Goal: Task Accomplishment & Management: Use online tool/utility

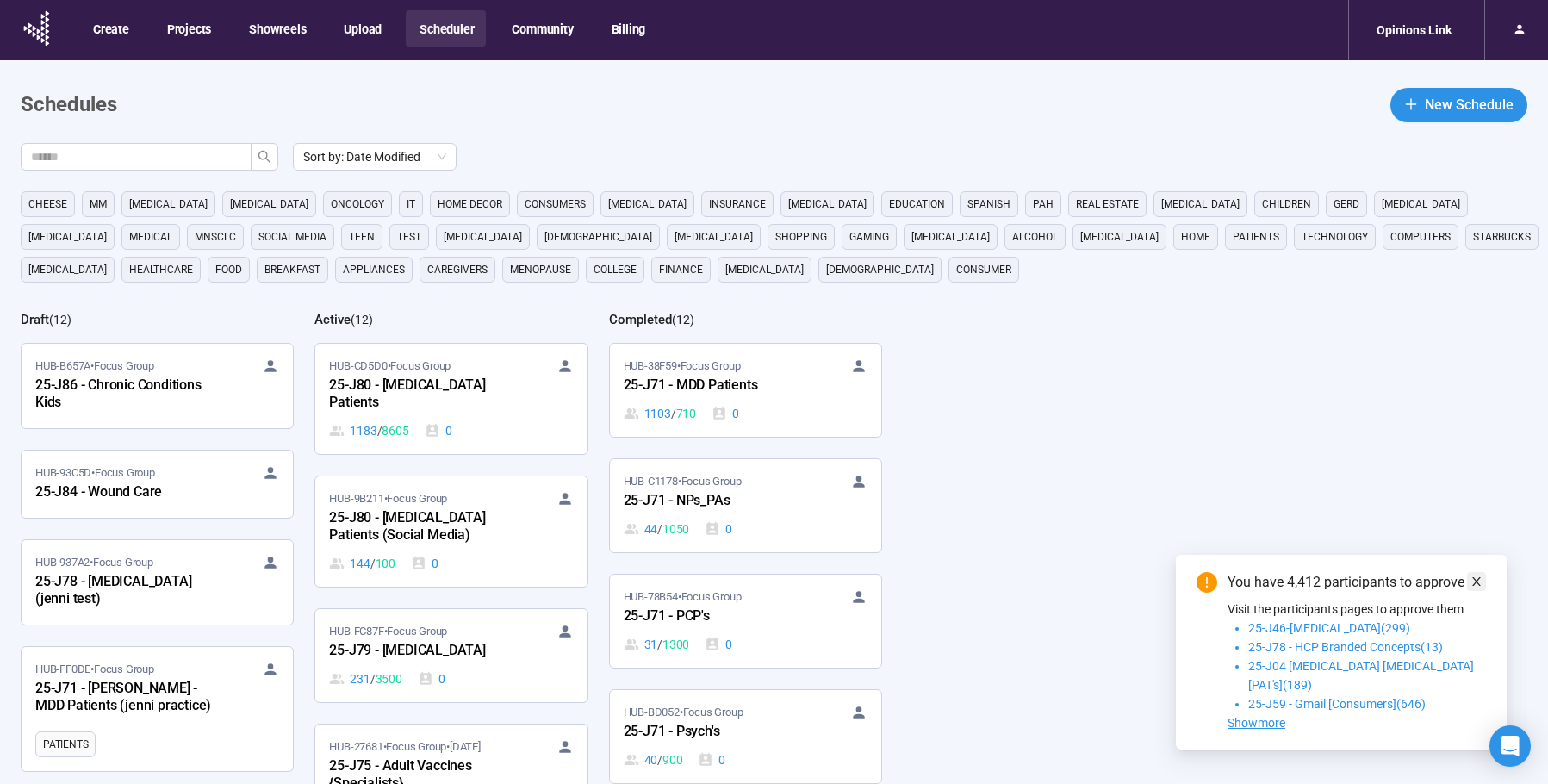
click at [1476, 587] on icon "close" at bounding box center [1475, 581] width 12 height 12
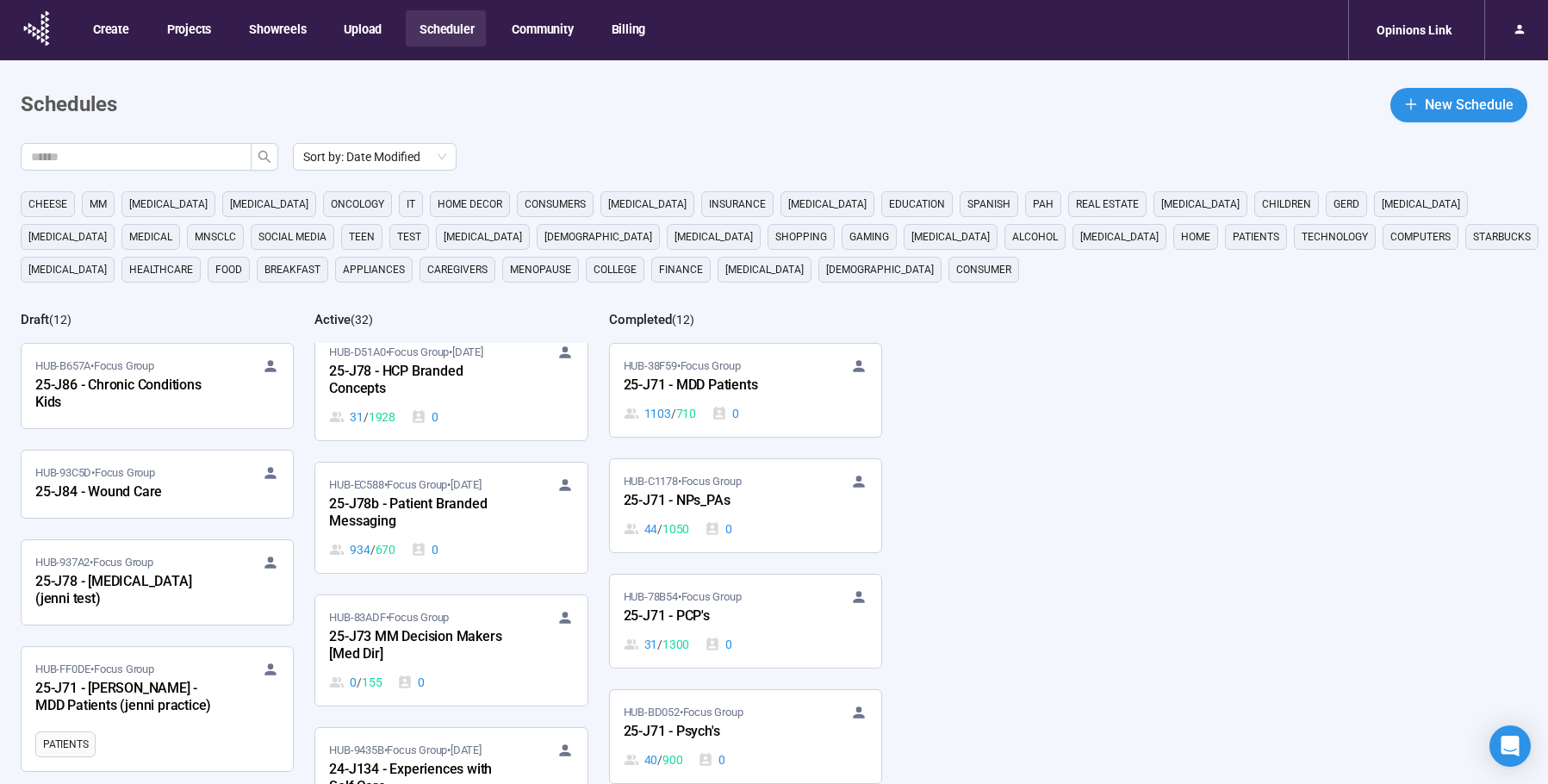
scroll to position [439, 0]
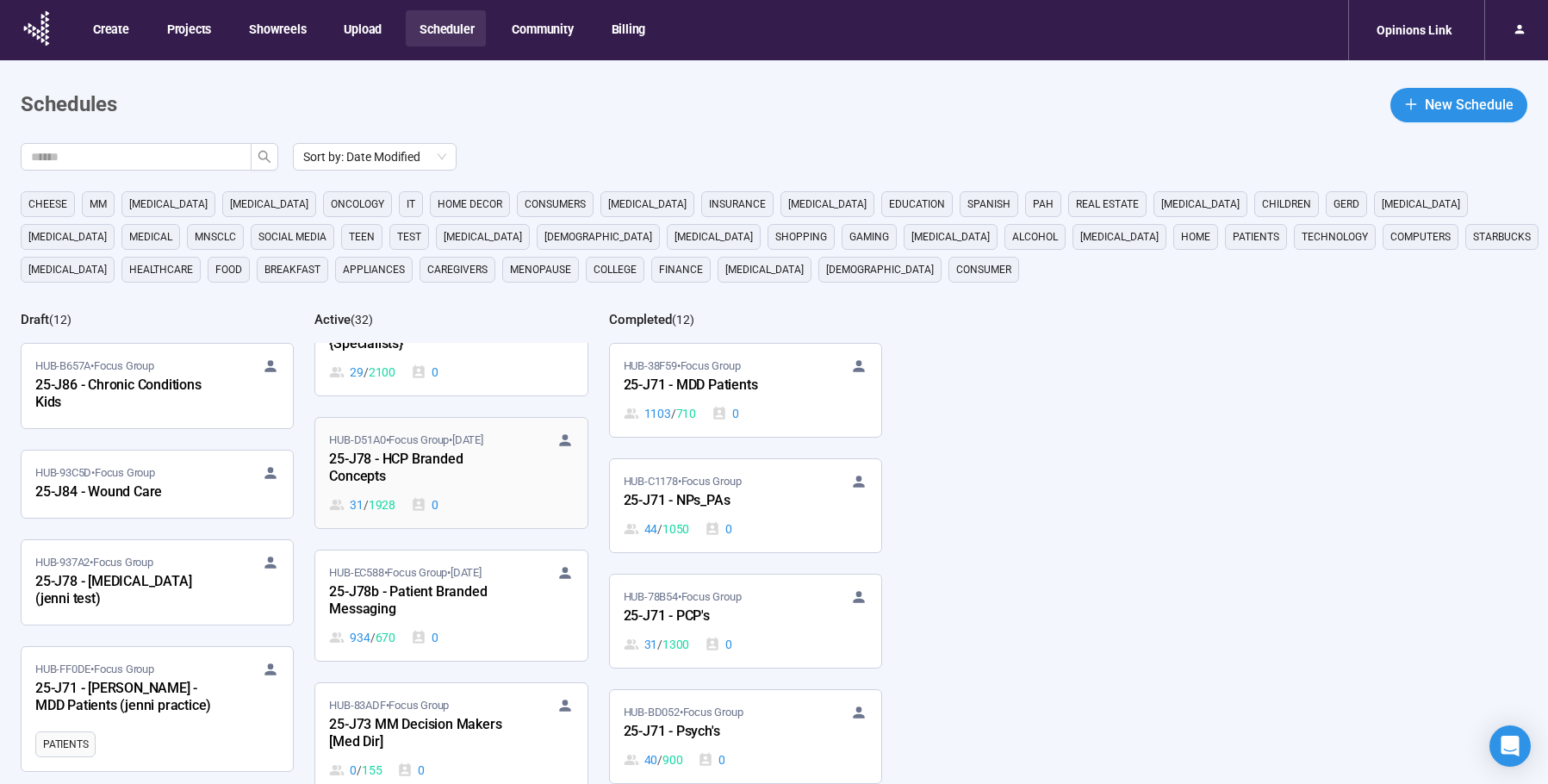
click at [487, 498] on div "31 / 1928 0" at bounding box center [450, 505] width 244 height 19
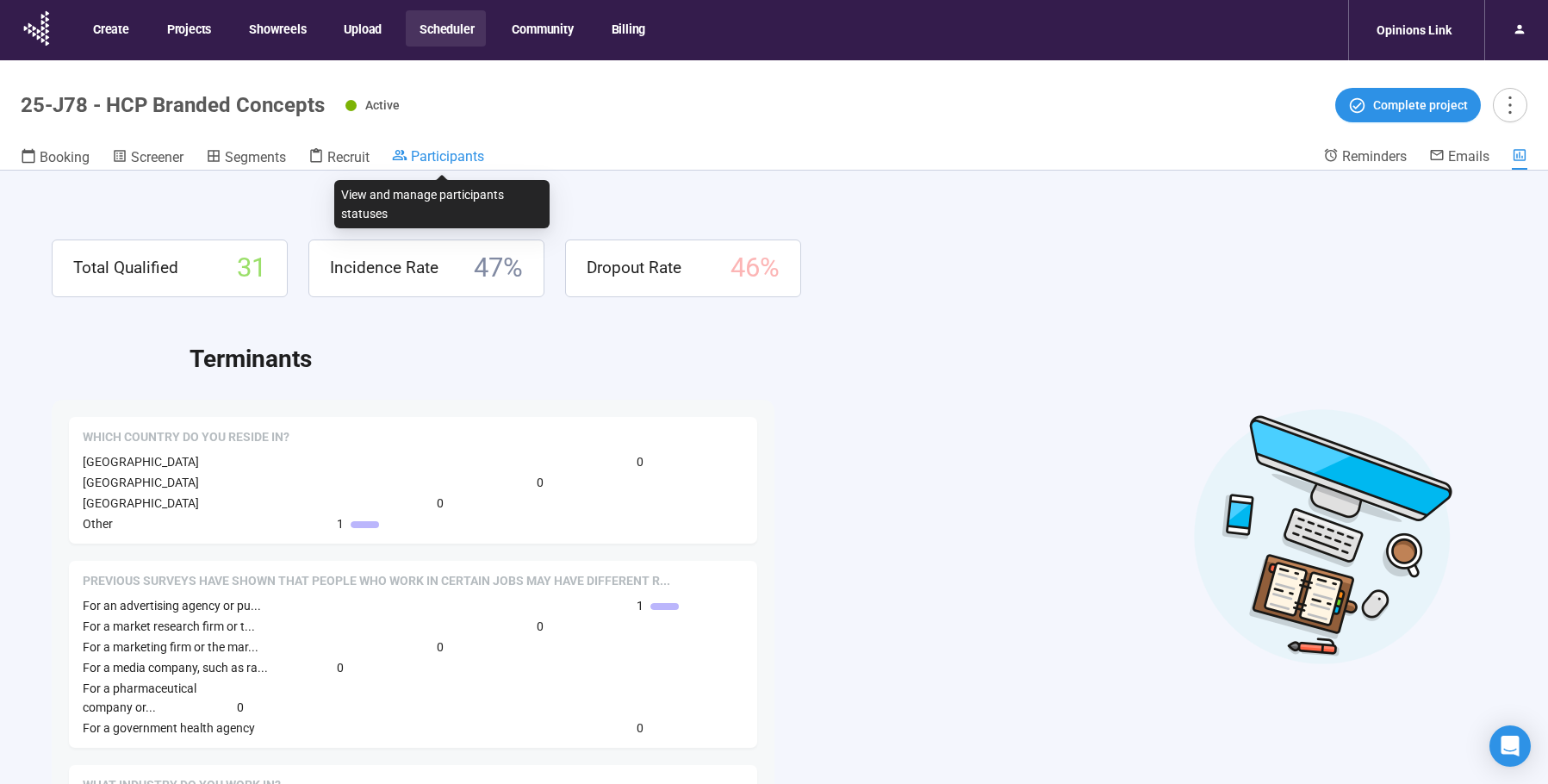
click at [468, 156] on span "Participants" at bounding box center [448, 156] width 74 height 17
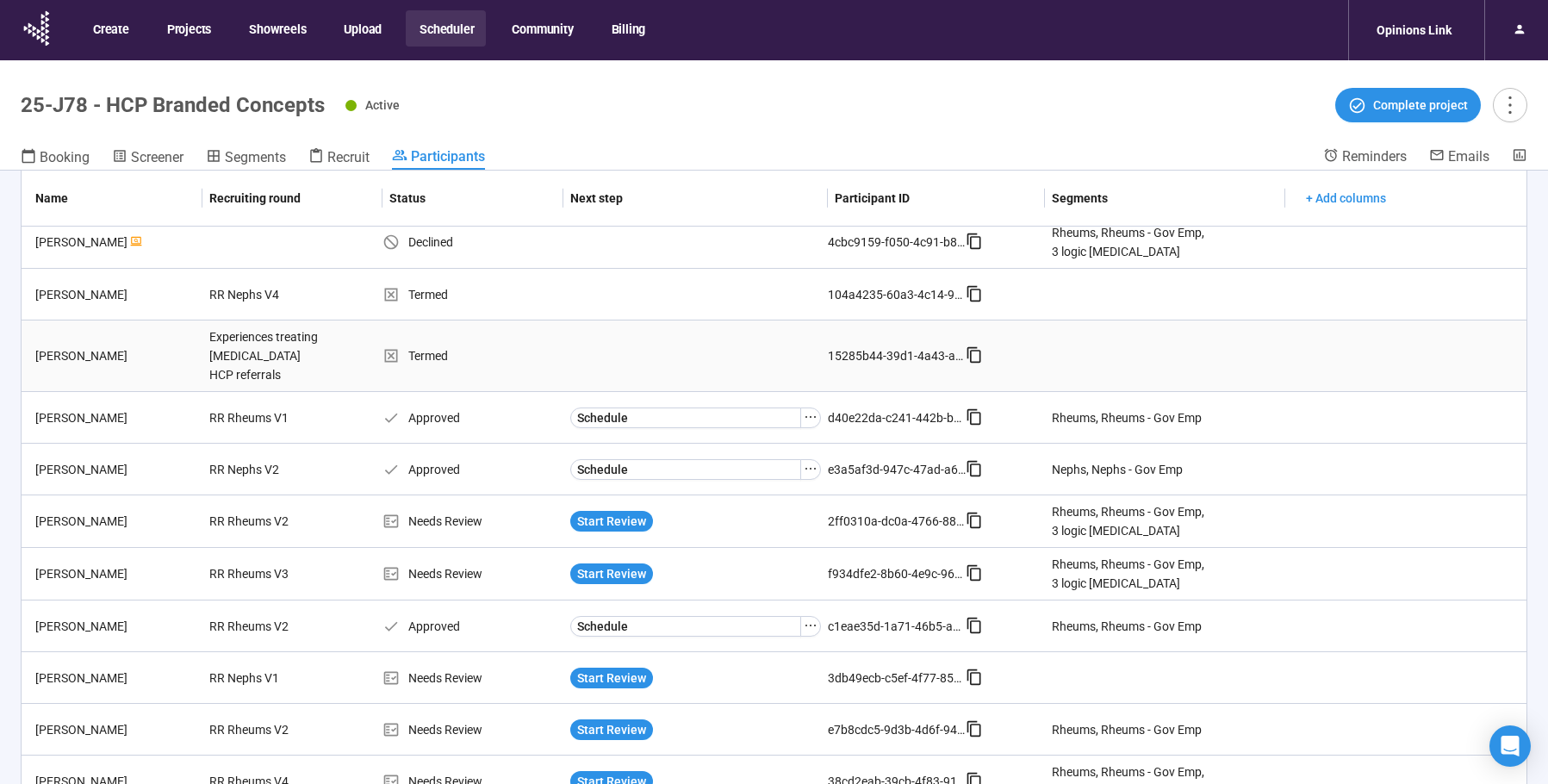
scroll to position [1054, 0]
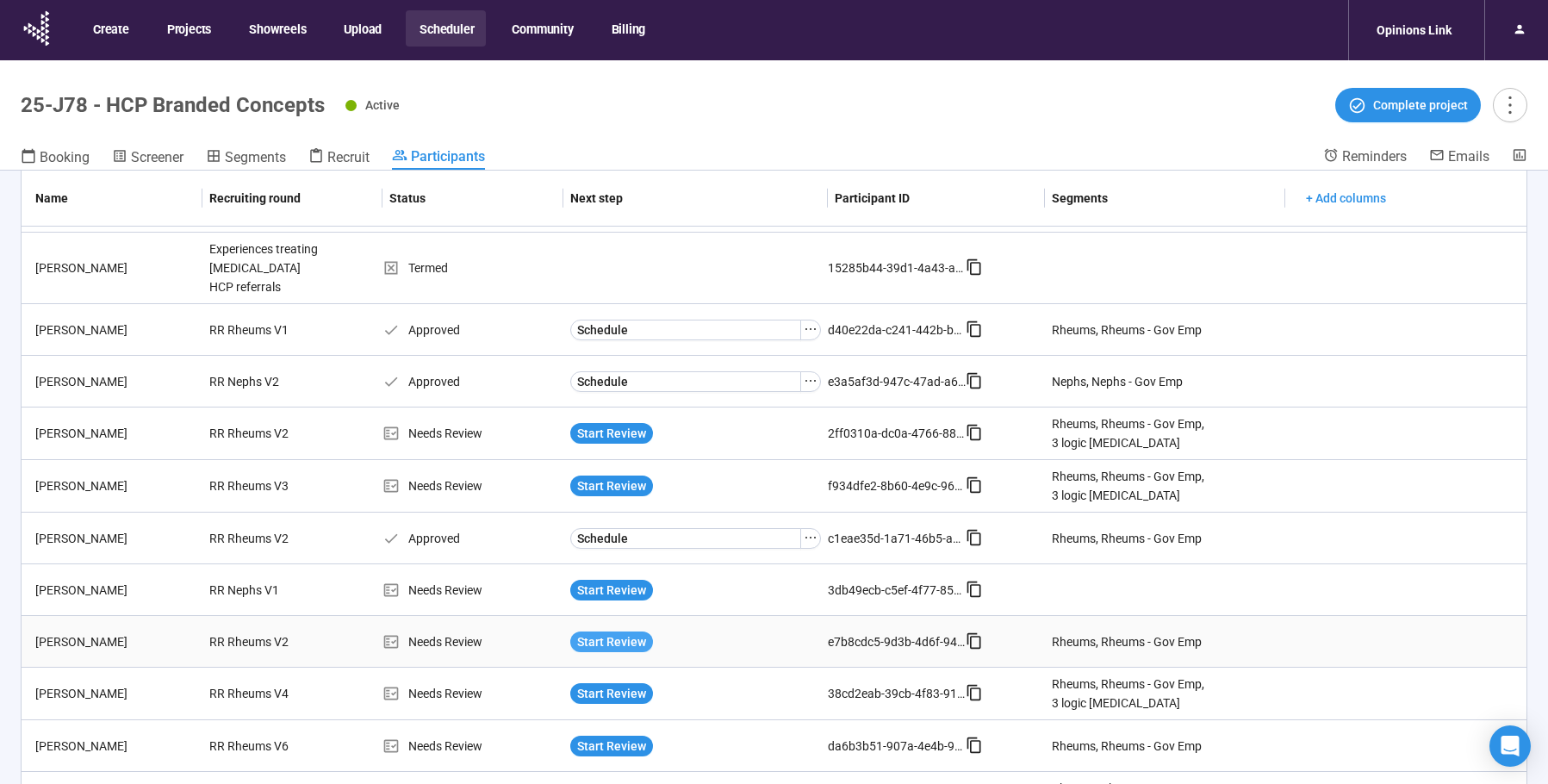
click at [594, 632] on span "Start Review" at bounding box center [611, 642] width 69 height 19
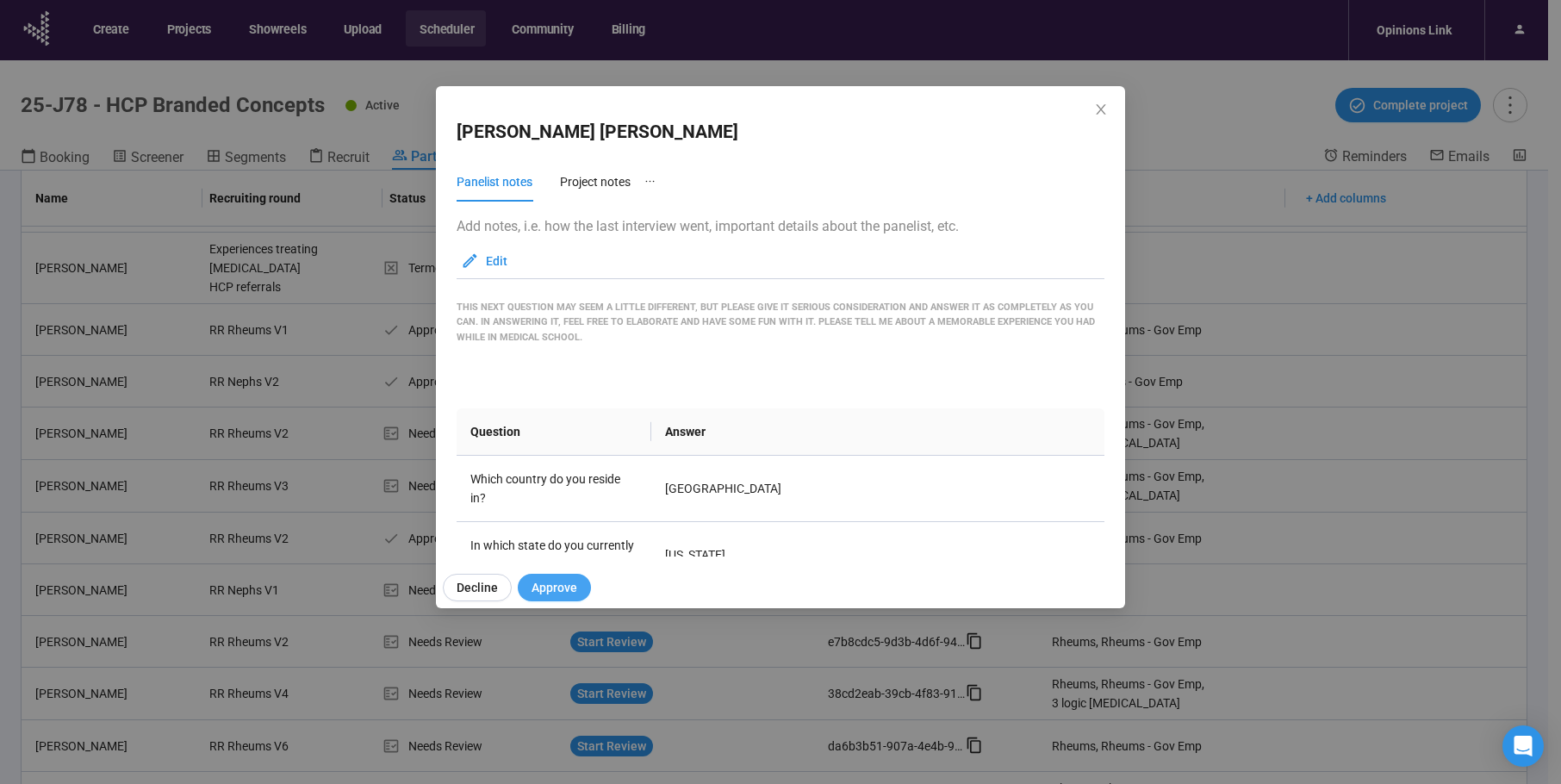
click at [554, 586] on span "Approve" at bounding box center [554, 587] width 46 height 19
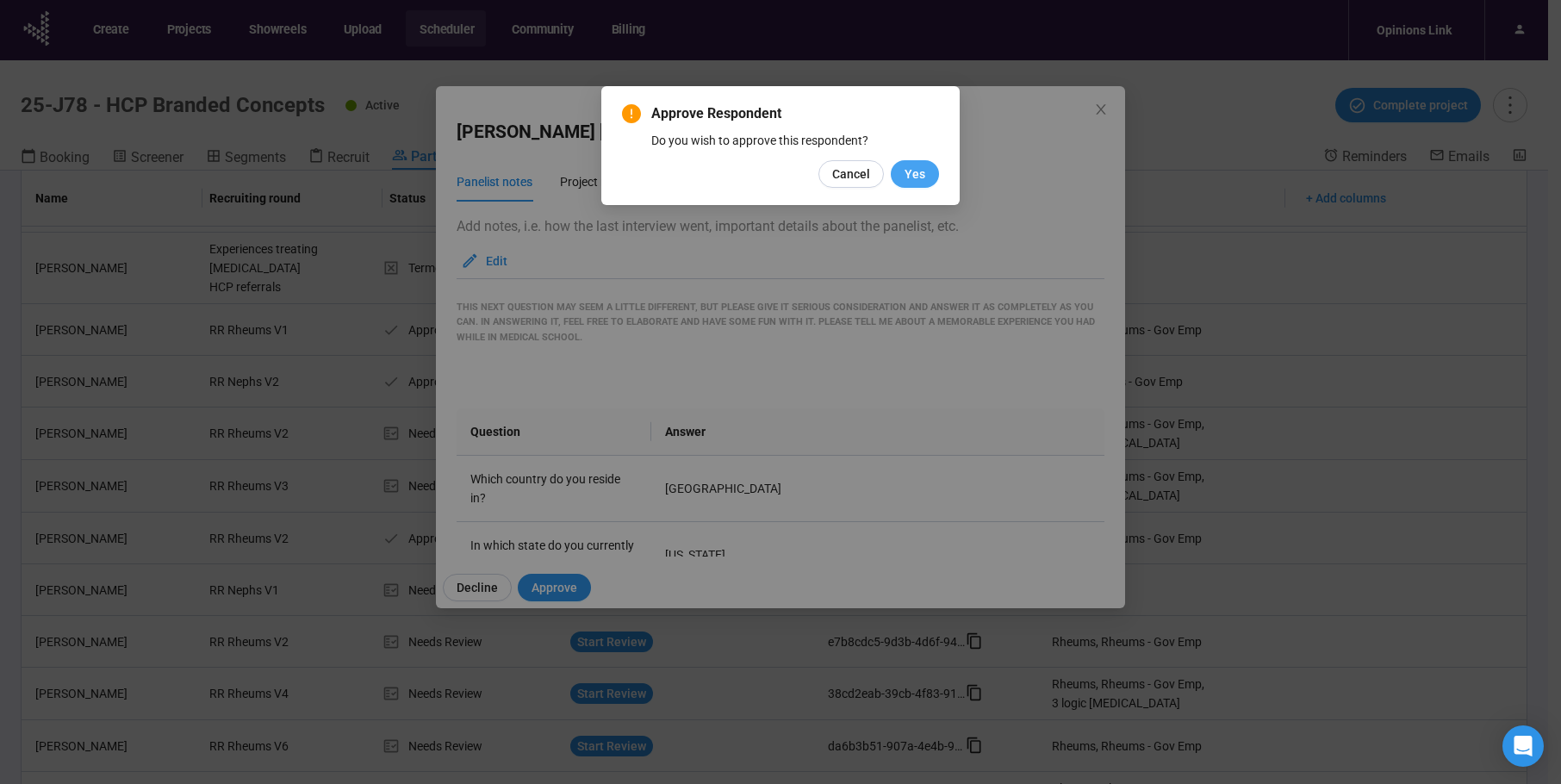
click at [935, 176] on button "Yes" at bounding box center [915, 174] width 48 height 28
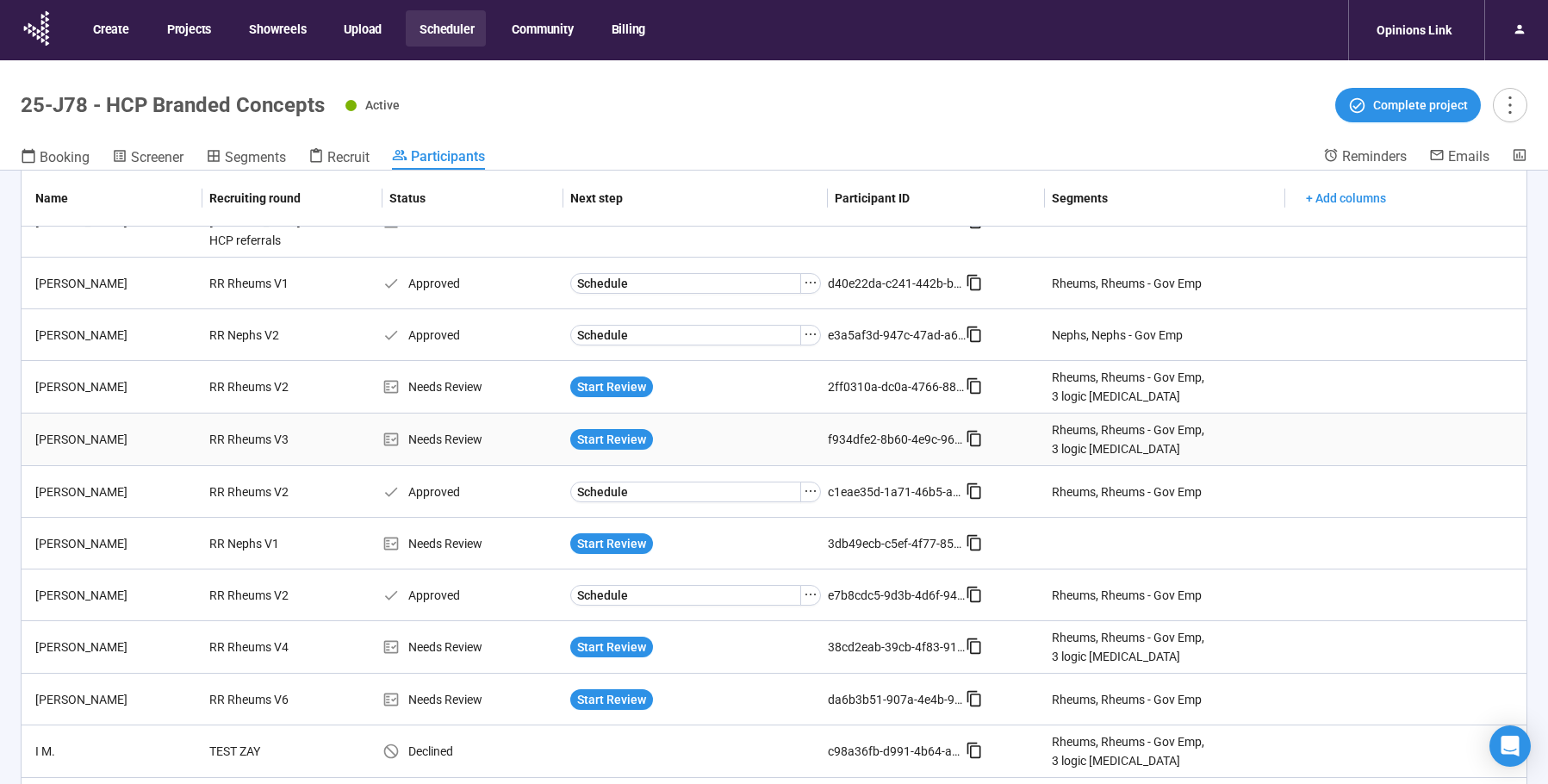
scroll to position [1105, 0]
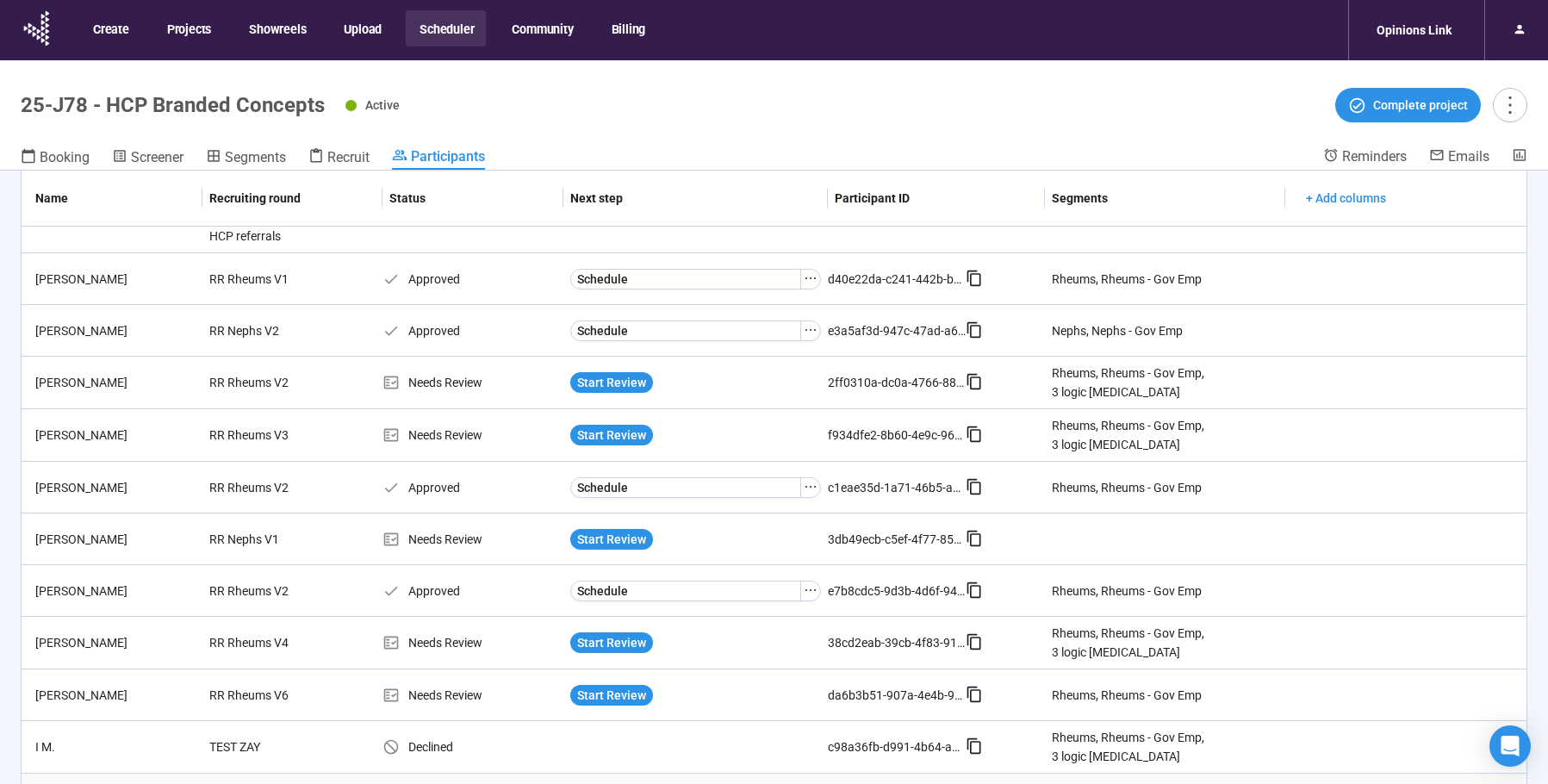
click at [613, 783] on span "Start Review" at bounding box center [611, 799] width 69 height 19
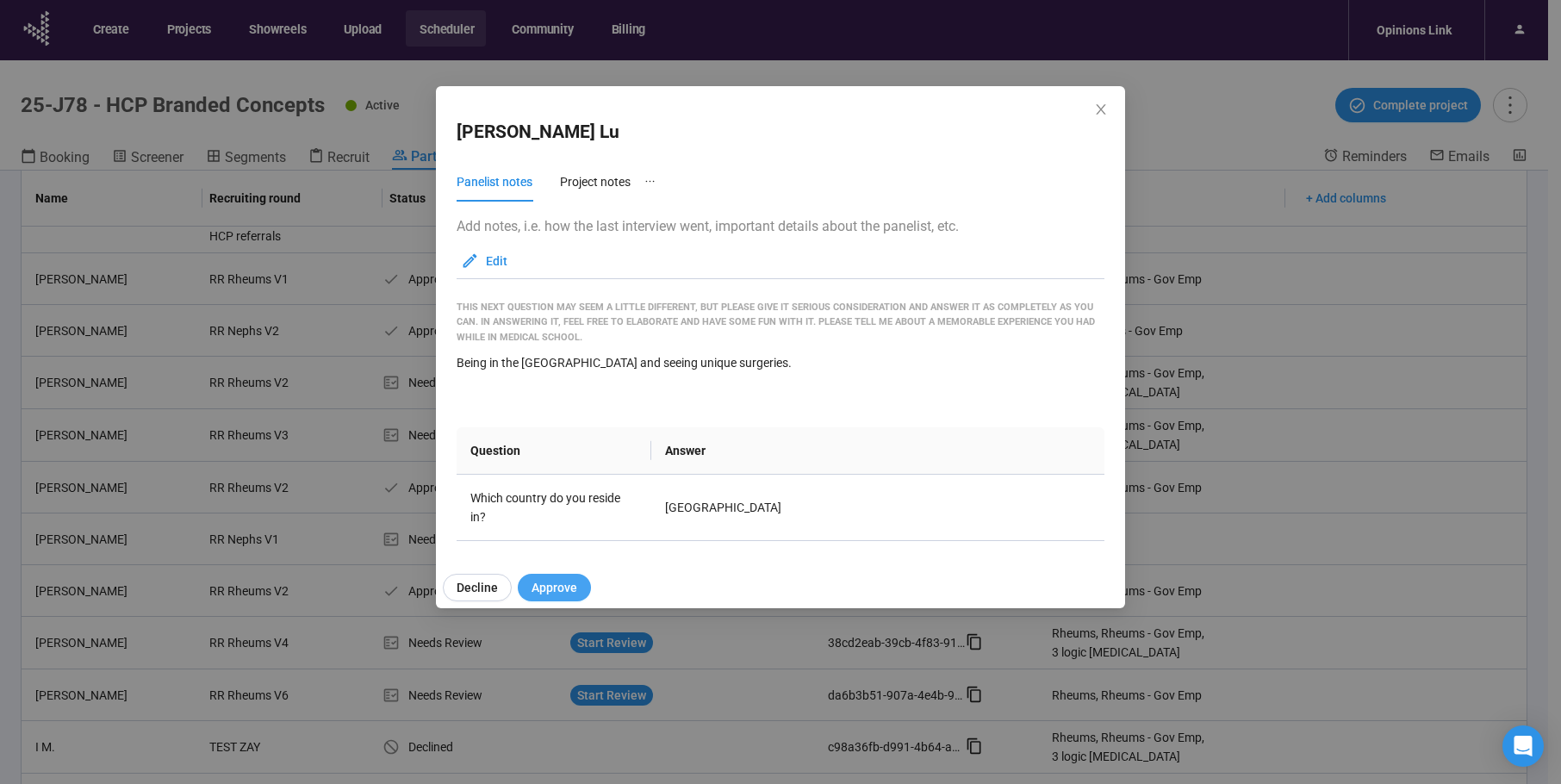
click at [552, 591] on span "Approve" at bounding box center [554, 587] width 46 height 19
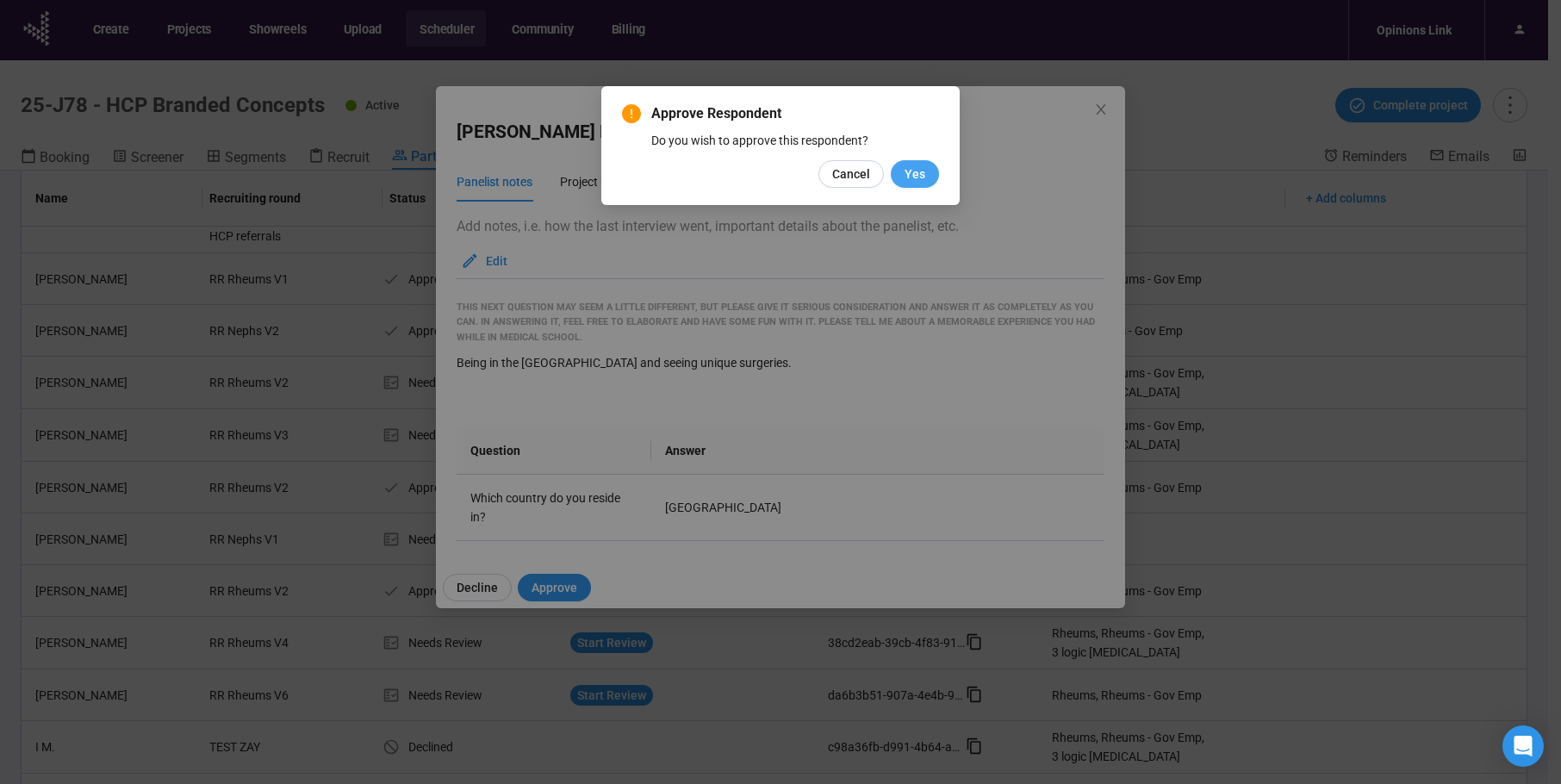
click at [911, 175] on span "Yes" at bounding box center [915, 174] width 20 height 19
